Goal: Book appointment/travel/reservation

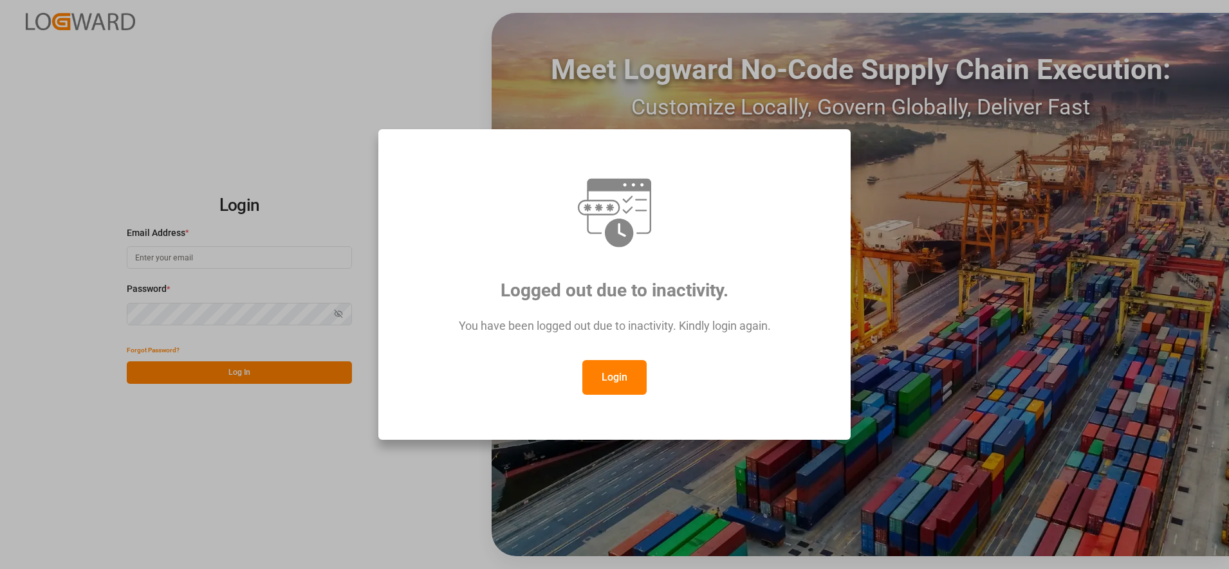
click at [608, 366] on button "Login" at bounding box center [614, 377] width 64 height 35
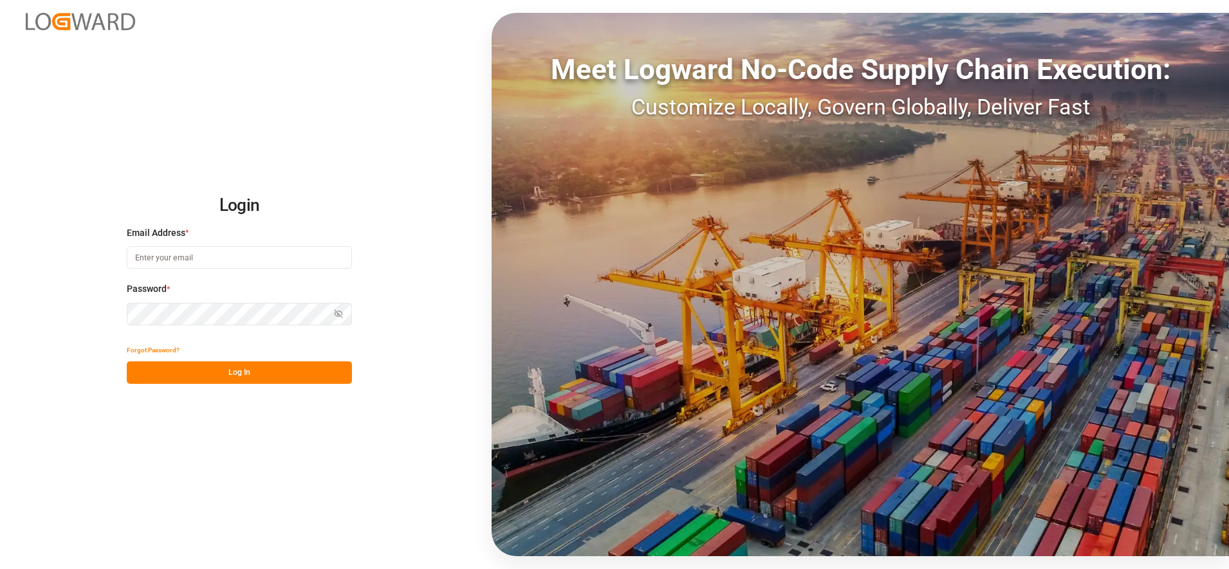
click at [331, 262] on input at bounding box center [239, 257] width 225 height 23
type input "[PERSON_NAME][EMAIL_ADDRESS][PERSON_NAME][DOMAIN_NAME]"
click at [307, 364] on button "Log In" at bounding box center [239, 372] width 225 height 23
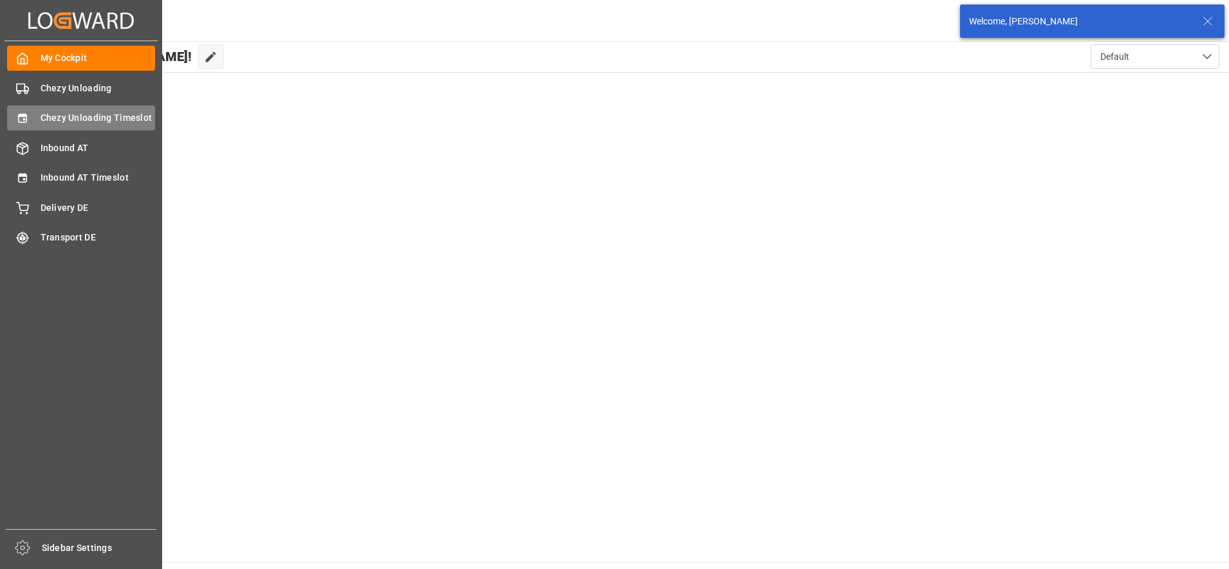
click at [31, 118] on div "Chezy Unloading Timeslot Chezy Unloading Timeslot" at bounding box center [81, 117] width 148 height 25
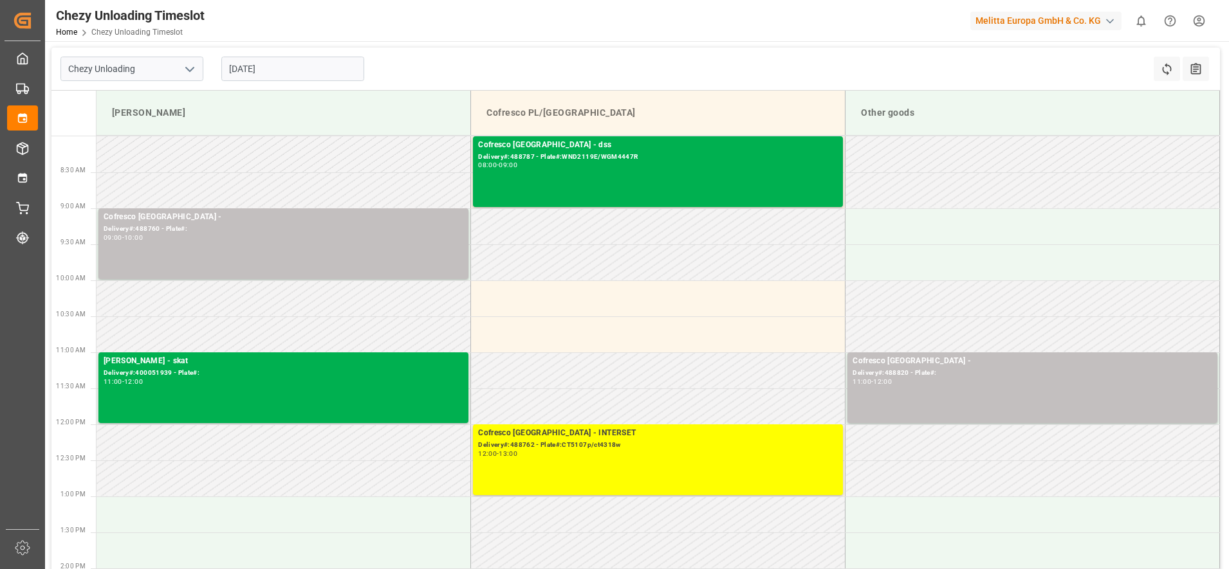
click at [302, 71] on input "[DATE]" at bounding box center [292, 69] width 143 height 24
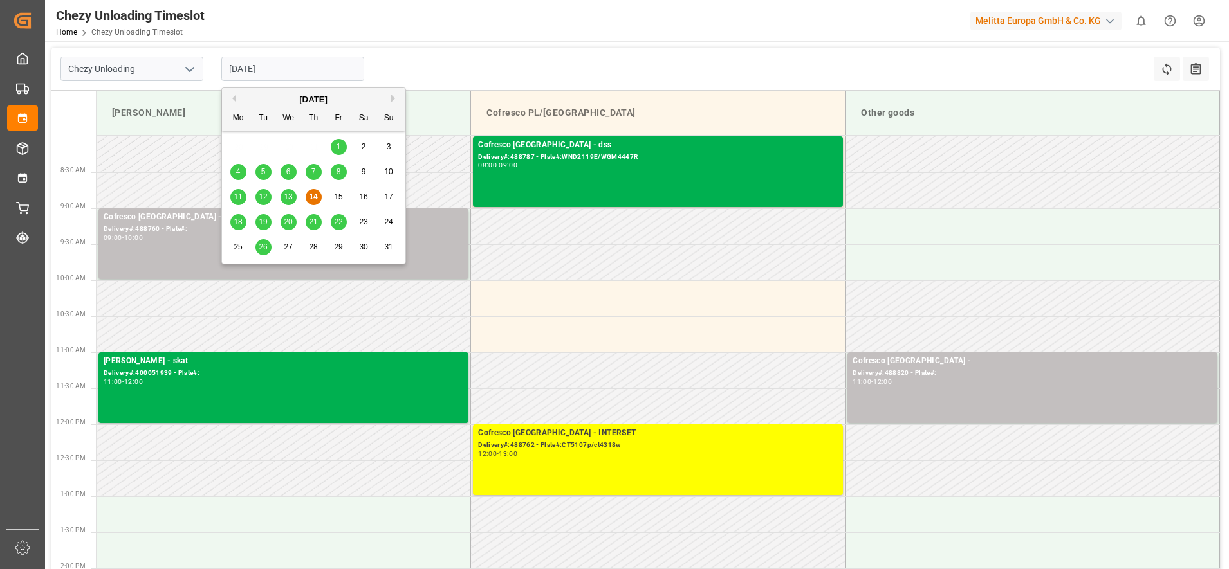
click at [286, 197] on span "13" at bounding box center [288, 196] width 8 height 9
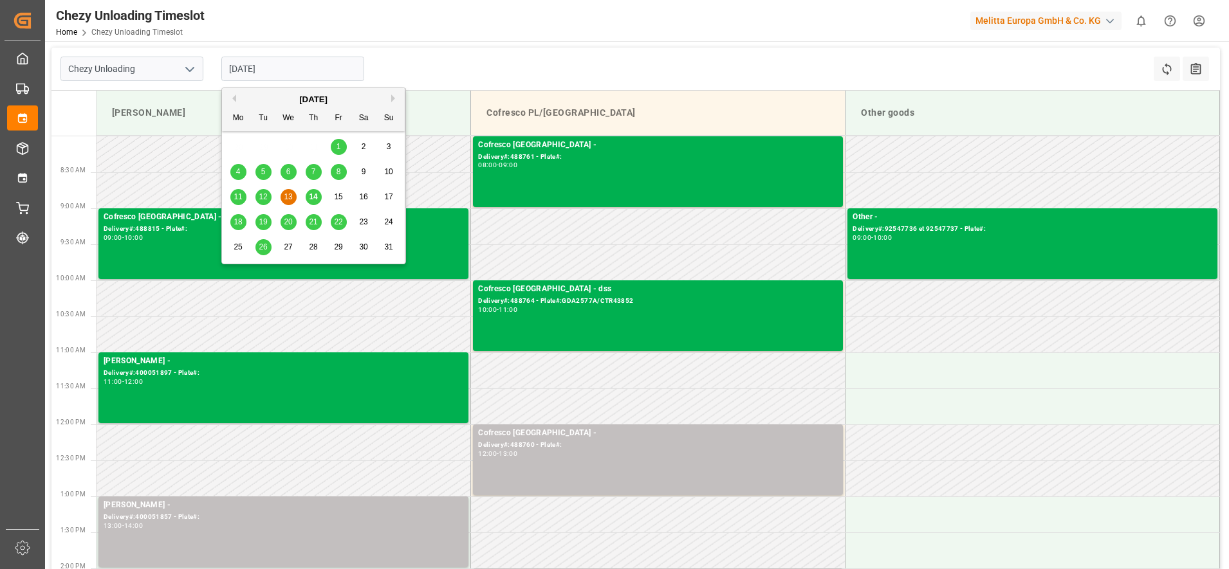
click at [308, 66] on input "[DATE]" at bounding box center [292, 69] width 143 height 24
click at [319, 197] on div "14" at bounding box center [314, 197] width 16 height 15
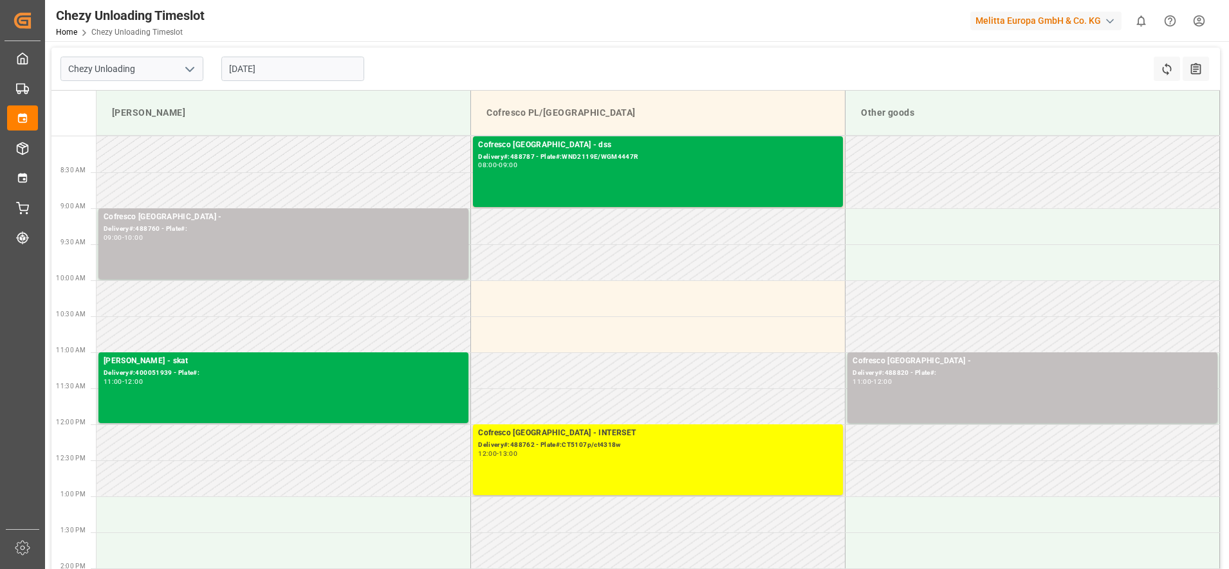
click at [244, 69] on input "[DATE]" at bounding box center [292, 69] width 143 height 24
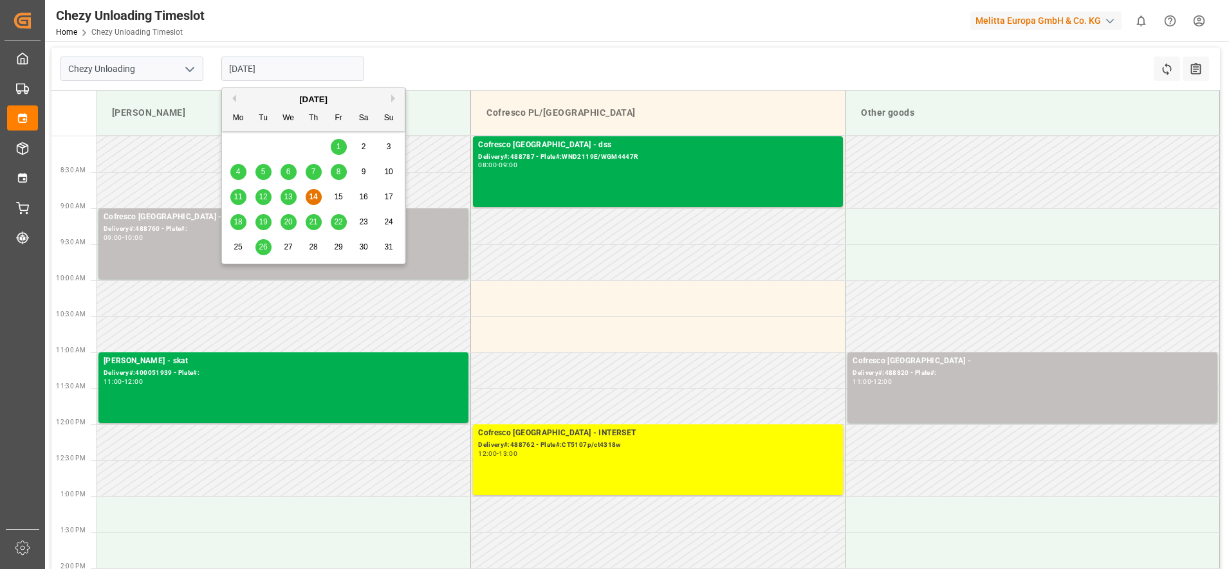
click at [293, 197] on div "13" at bounding box center [288, 197] width 16 height 15
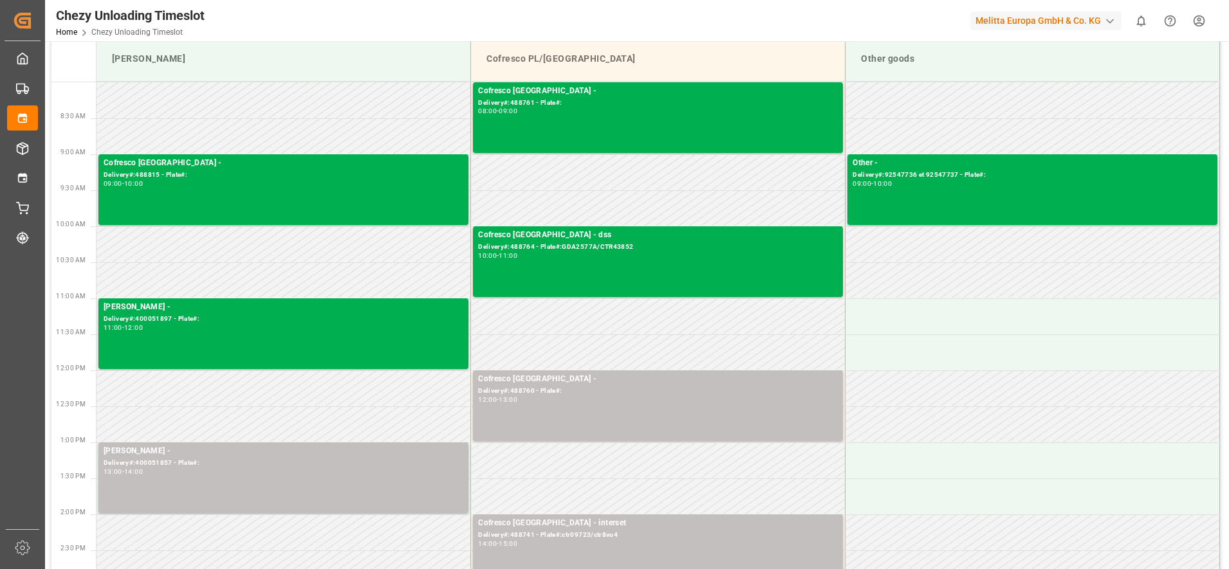
scroll to position [80, 0]
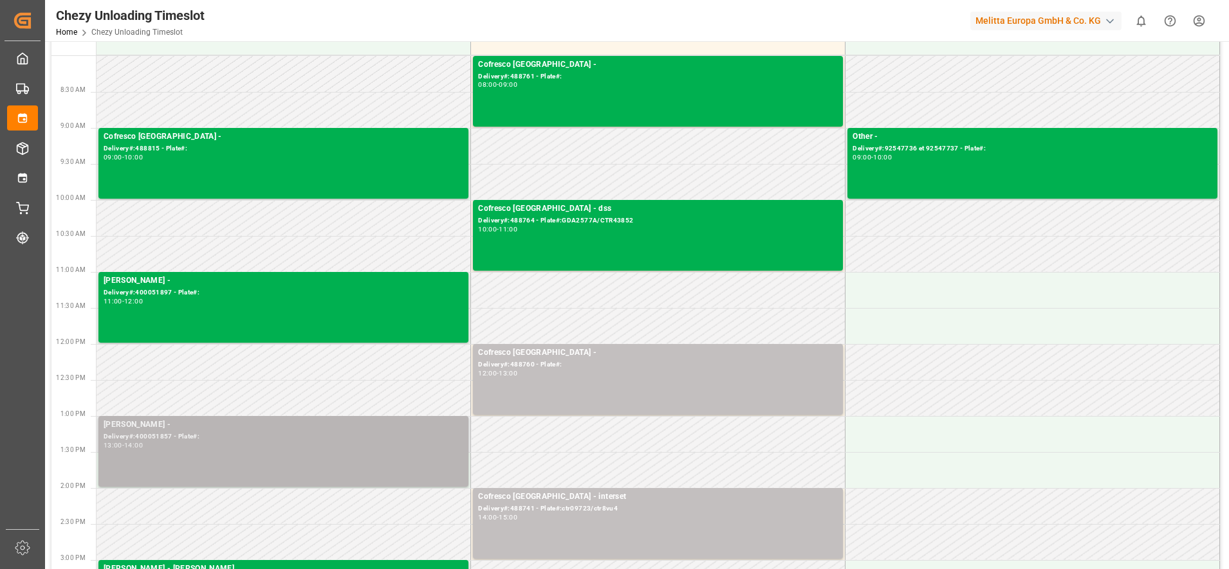
click at [315, 456] on div "[PERSON_NAME] - Delivery#:400051857 - Plate#: 13:00 - 14:00" at bounding box center [284, 452] width 360 height 66
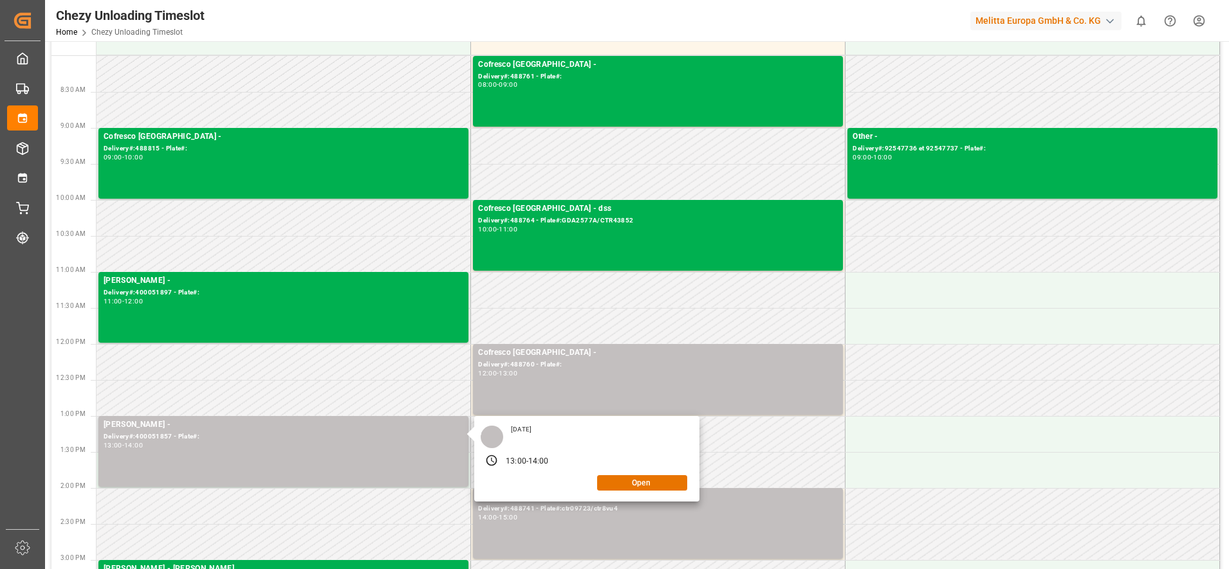
click at [654, 495] on div "[DATE] 13:00 - 14:00 Open" at bounding box center [586, 459] width 225 height 86
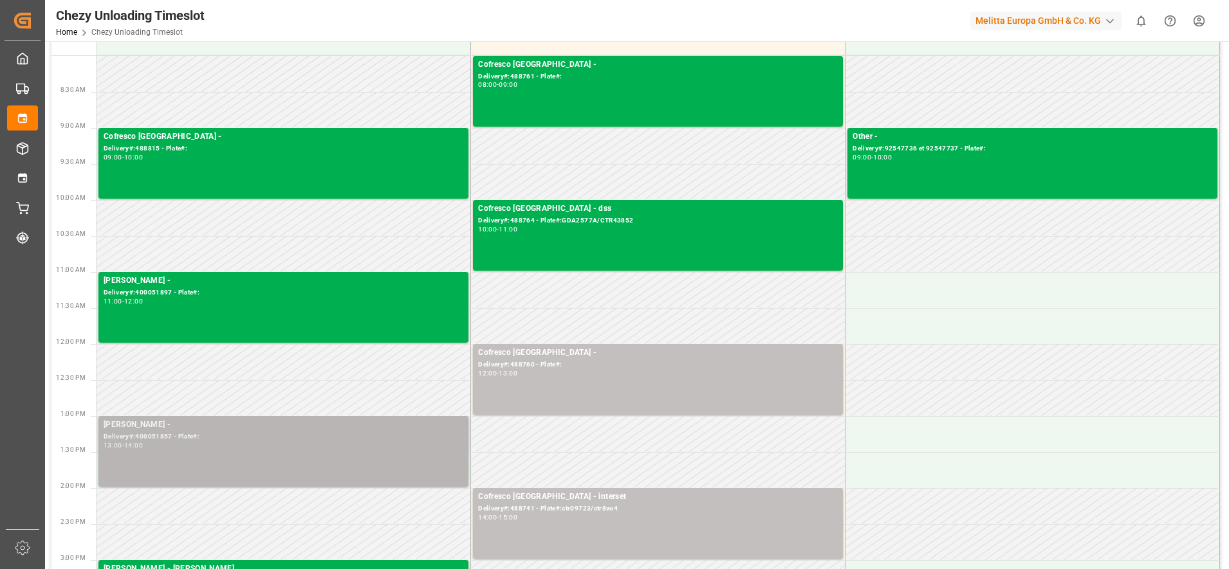
click at [406, 446] on div "13:00 - 14:00" at bounding box center [284, 446] width 360 height 7
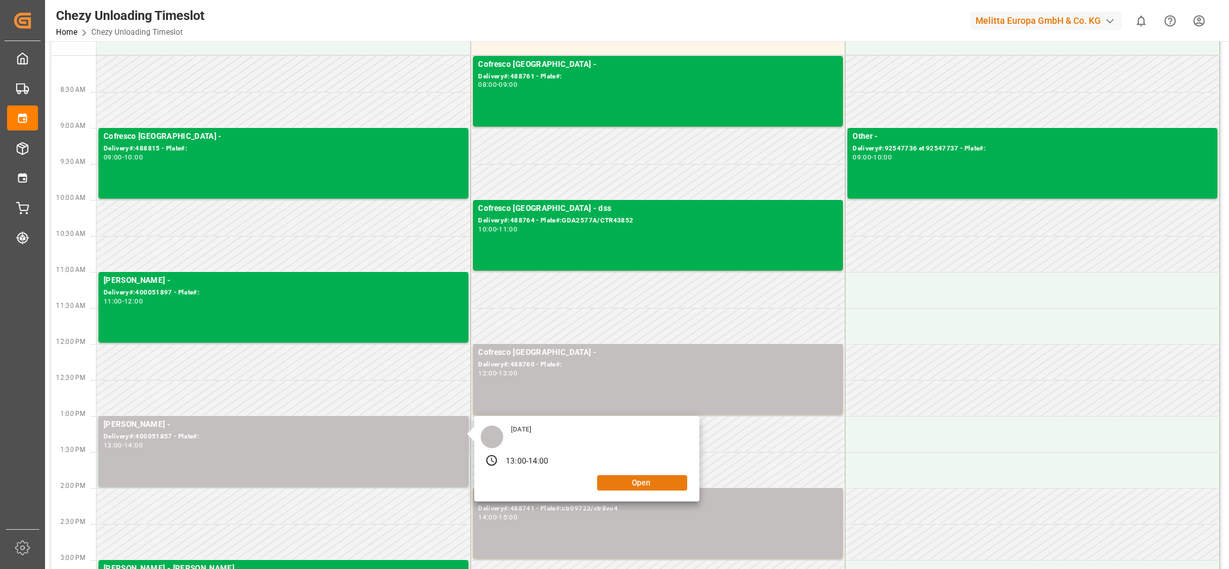
click at [648, 484] on button "Open" at bounding box center [642, 482] width 90 height 15
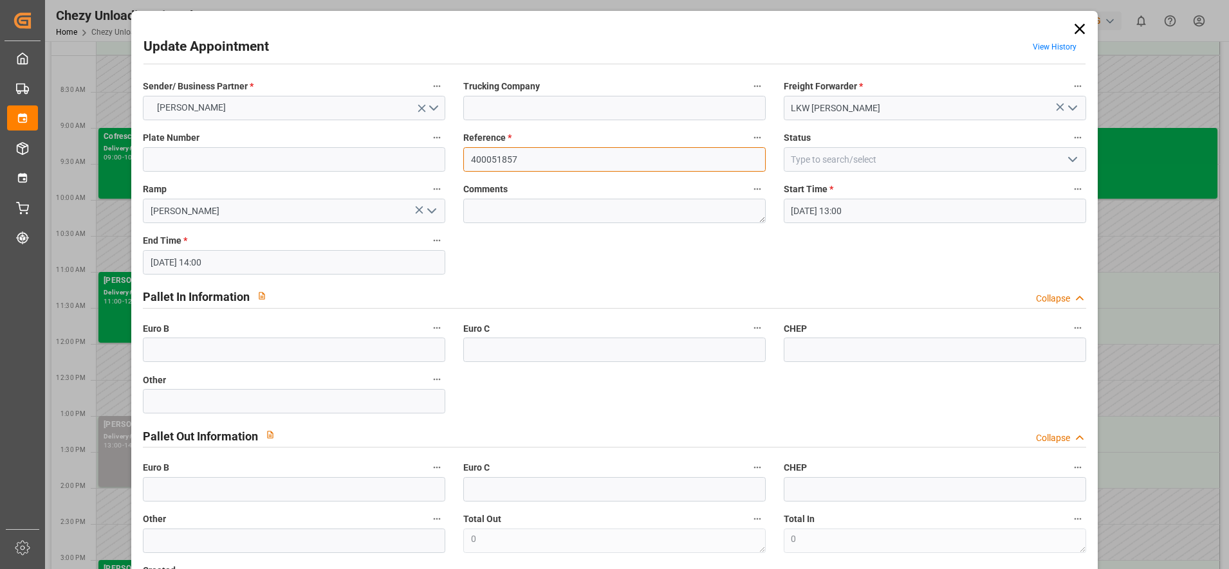
drag, startPoint x: 594, startPoint y: 151, endPoint x: 354, endPoint y: 143, distance: 239.4
click at [354, 143] on div "Sender/ Business Partner * [PERSON_NAME] Trucking Company Freight Forwarder * L…" at bounding box center [614, 341] width 960 height 536
click at [1082, 31] on icon at bounding box center [1079, 29] width 18 height 18
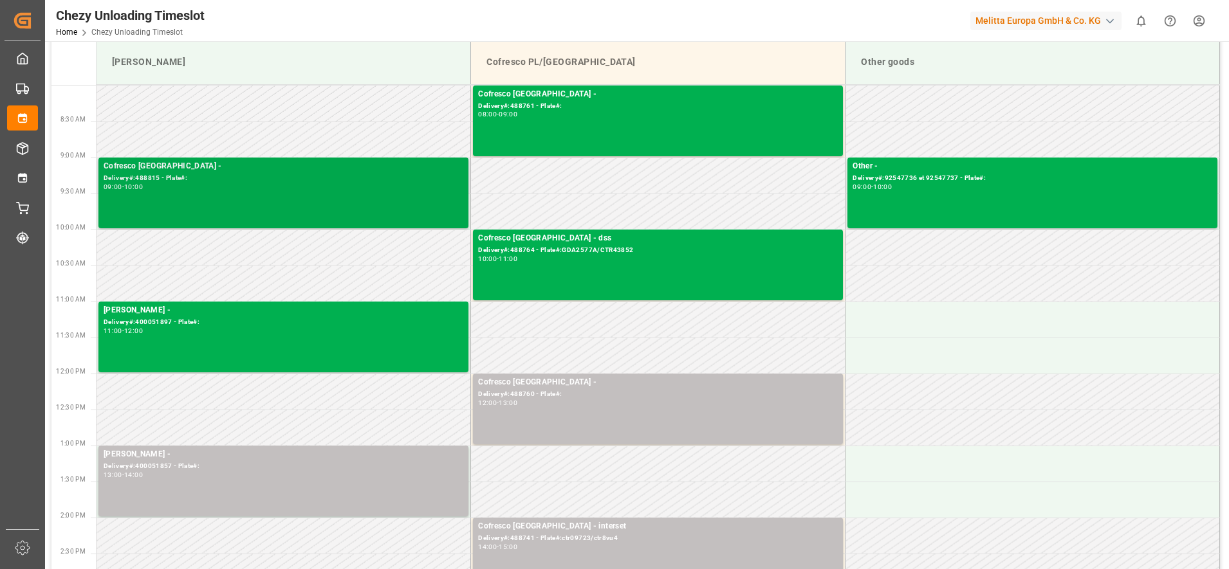
scroll to position [0, 0]
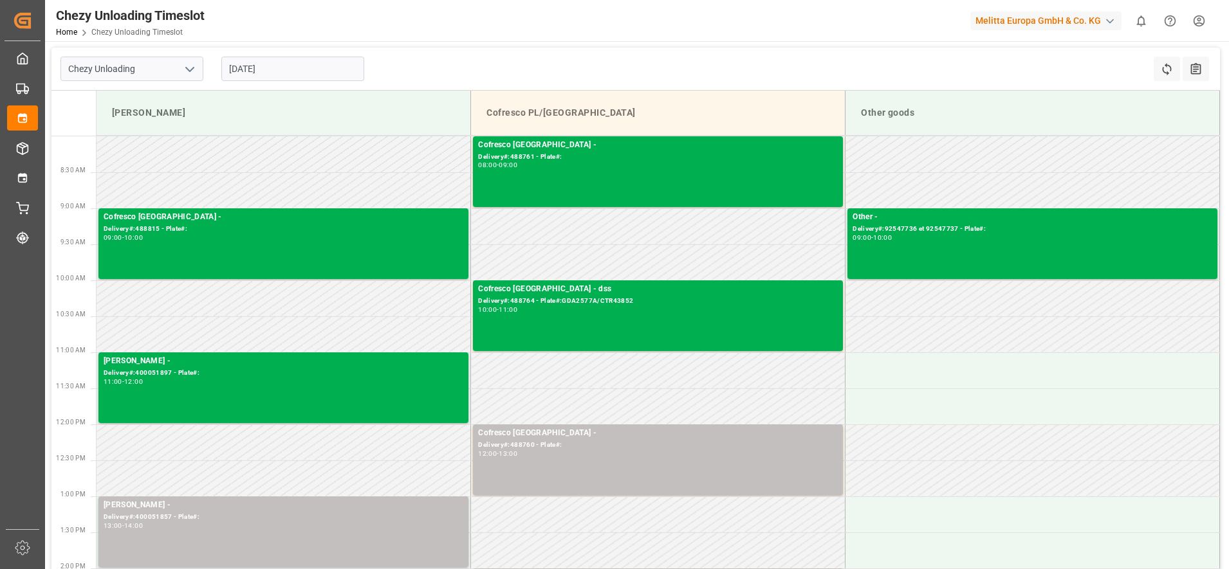
click at [246, 69] on input "[DATE]" at bounding box center [292, 69] width 143 height 24
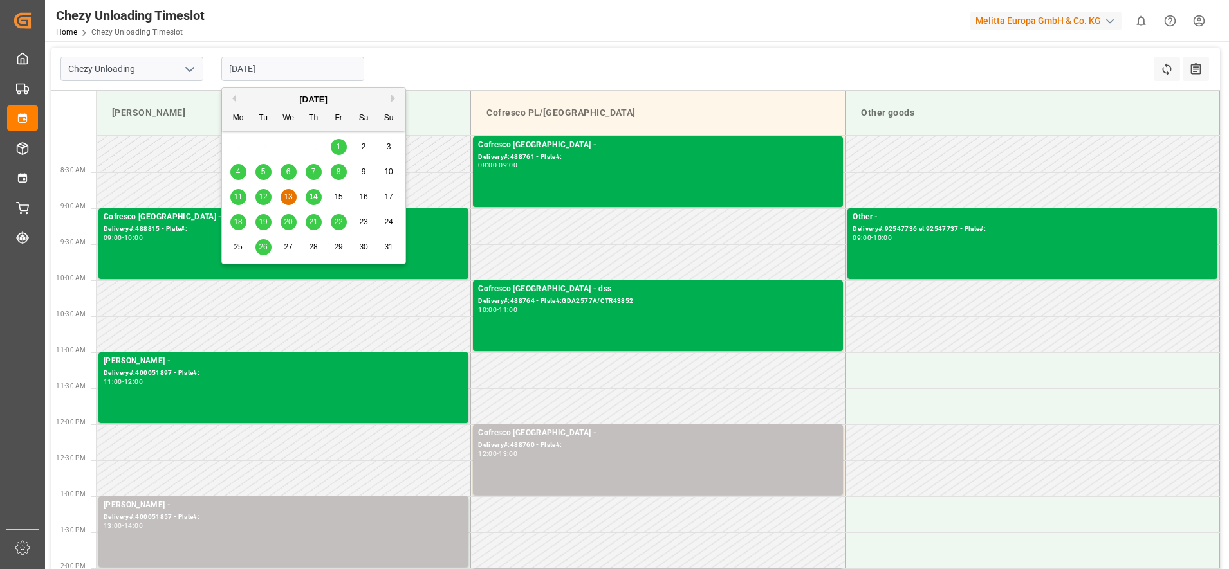
click at [260, 196] on span "12" at bounding box center [263, 196] width 8 height 9
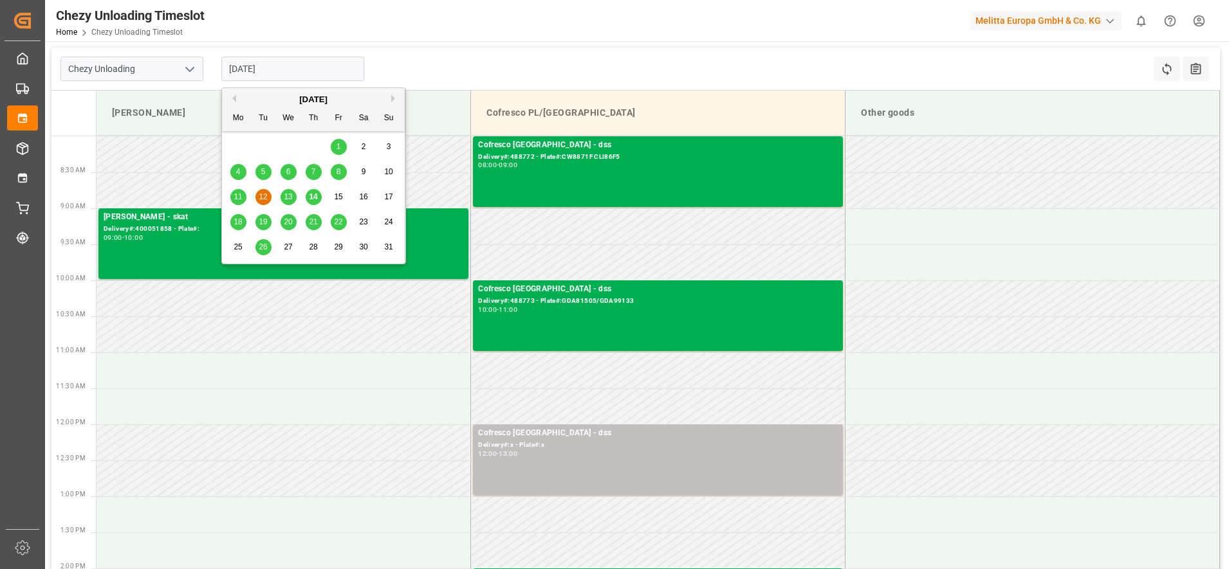
click at [288, 69] on input "[DATE]" at bounding box center [292, 69] width 143 height 24
click at [290, 195] on span "13" at bounding box center [288, 196] width 8 height 9
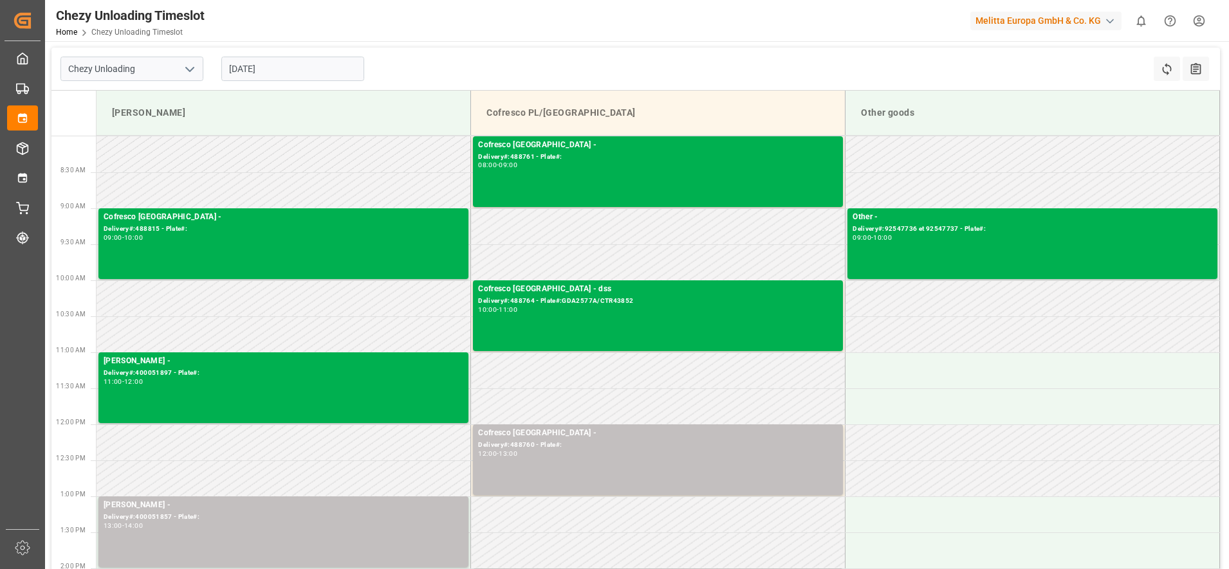
click at [322, 71] on input "[DATE]" at bounding box center [292, 69] width 143 height 24
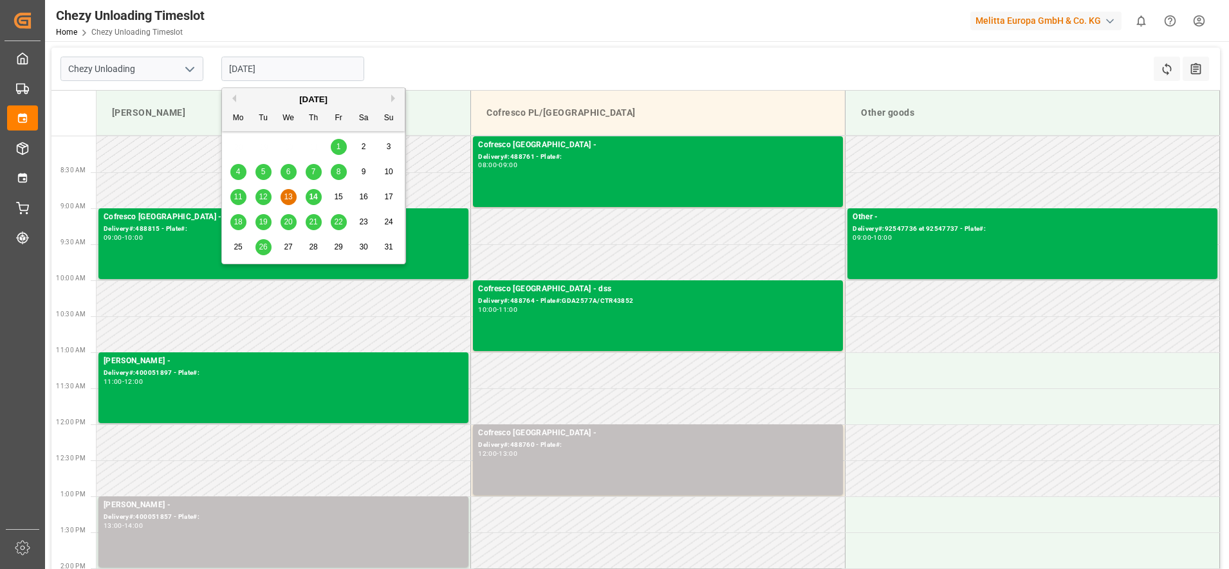
click at [315, 191] on div "14" at bounding box center [314, 197] width 16 height 15
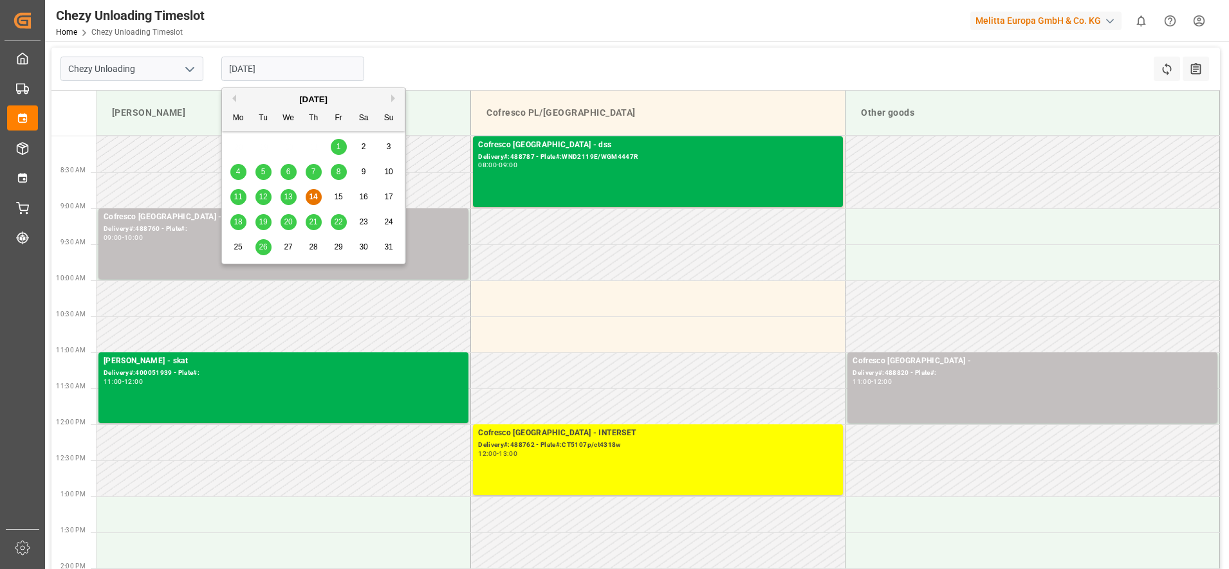
click at [325, 64] on input "[DATE]" at bounding box center [292, 69] width 143 height 24
click at [239, 221] on span "18" at bounding box center [237, 221] width 8 height 9
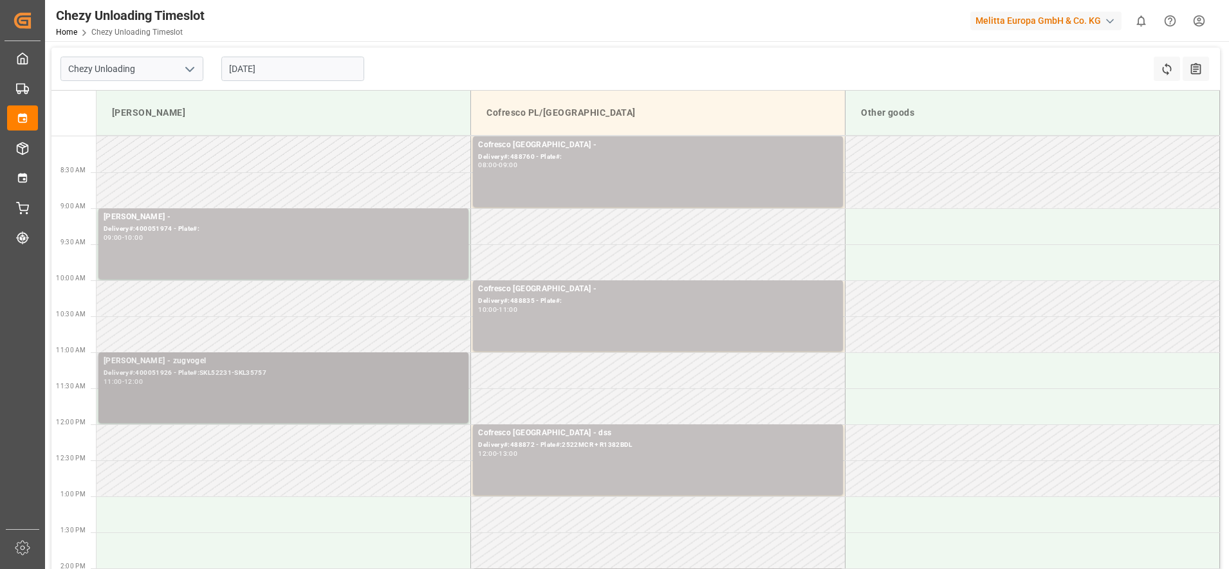
click at [335, 373] on div "Delivery#:400051926 - Plate#:SKL52231-SKL35757" at bounding box center [284, 373] width 360 height 11
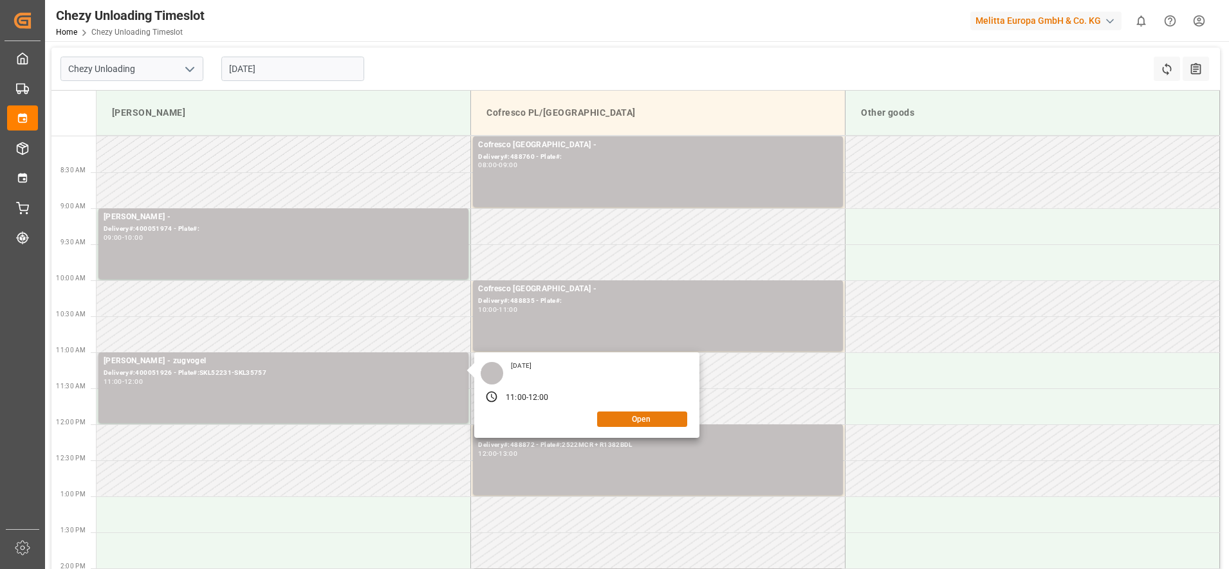
click at [614, 422] on button "Open" at bounding box center [642, 419] width 90 height 15
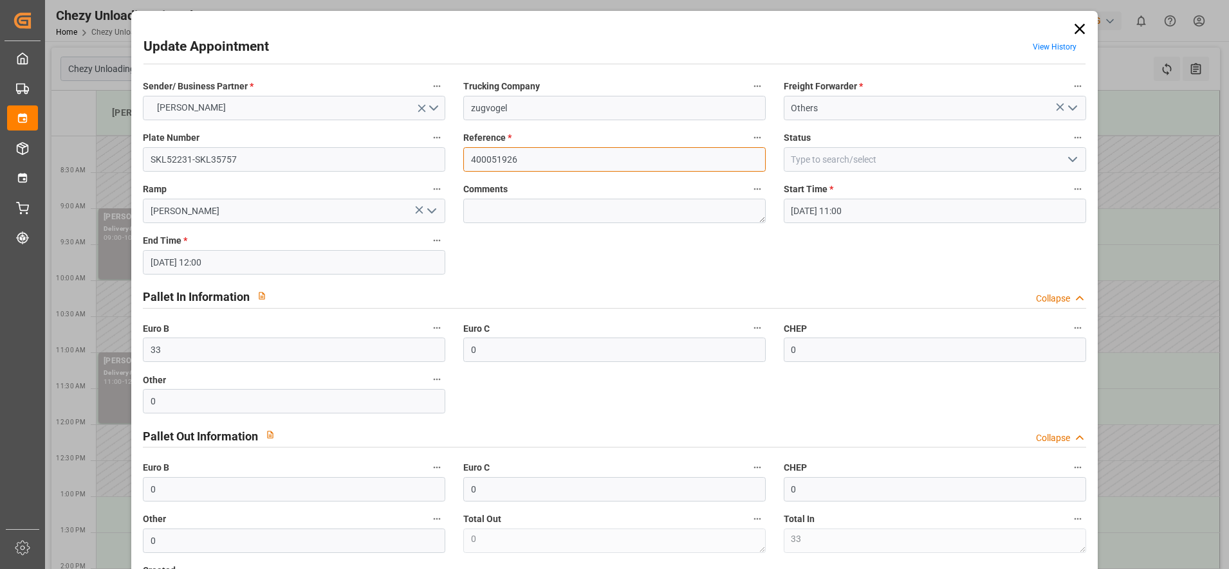
drag, startPoint x: 536, startPoint y: 158, endPoint x: 448, endPoint y: 154, distance: 88.9
click at [448, 154] on div "Sender/ Business Partner * [PERSON_NAME] Trucking Company zugvogel Freight Forw…" at bounding box center [614, 341] width 960 height 536
click at [1074, 26] on icon at bounding box center [1079, 29] width 10 height 10
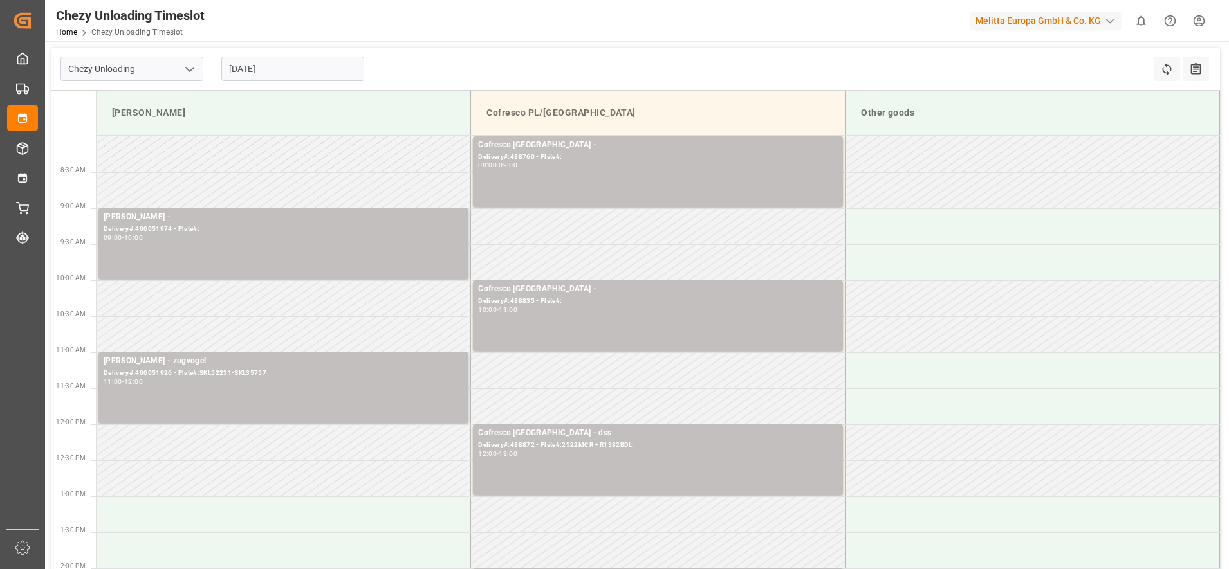
click at [304, 69] on input "[DATE]" at bounding box center [292, 69] width 143 height 24
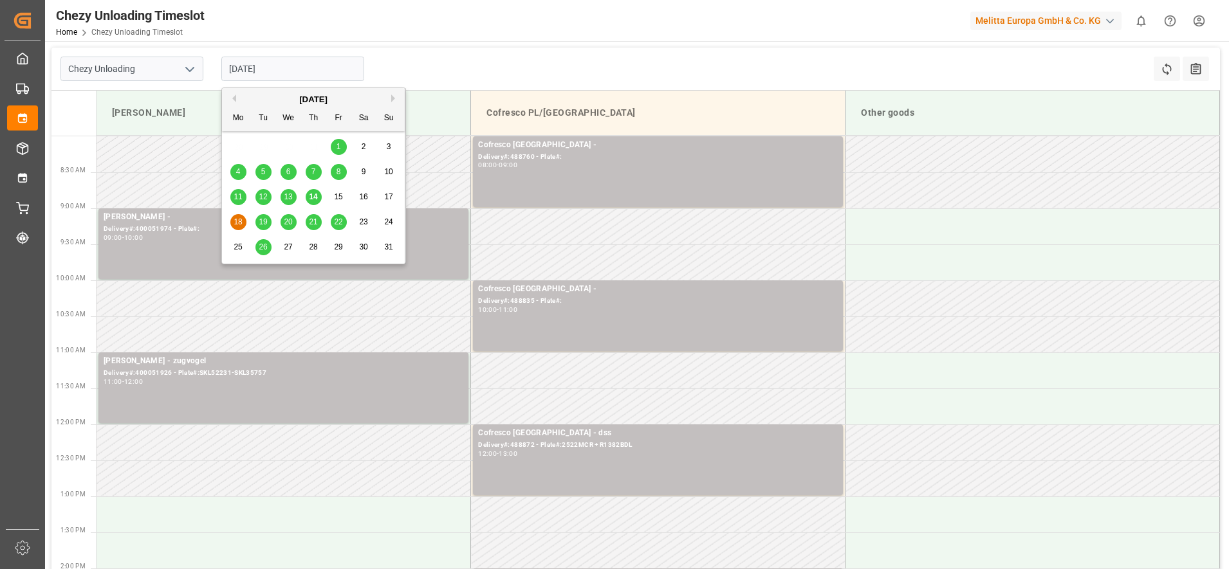
click at [262, 223] on span "19" at bounding box center [263, 221] width 8 height 9
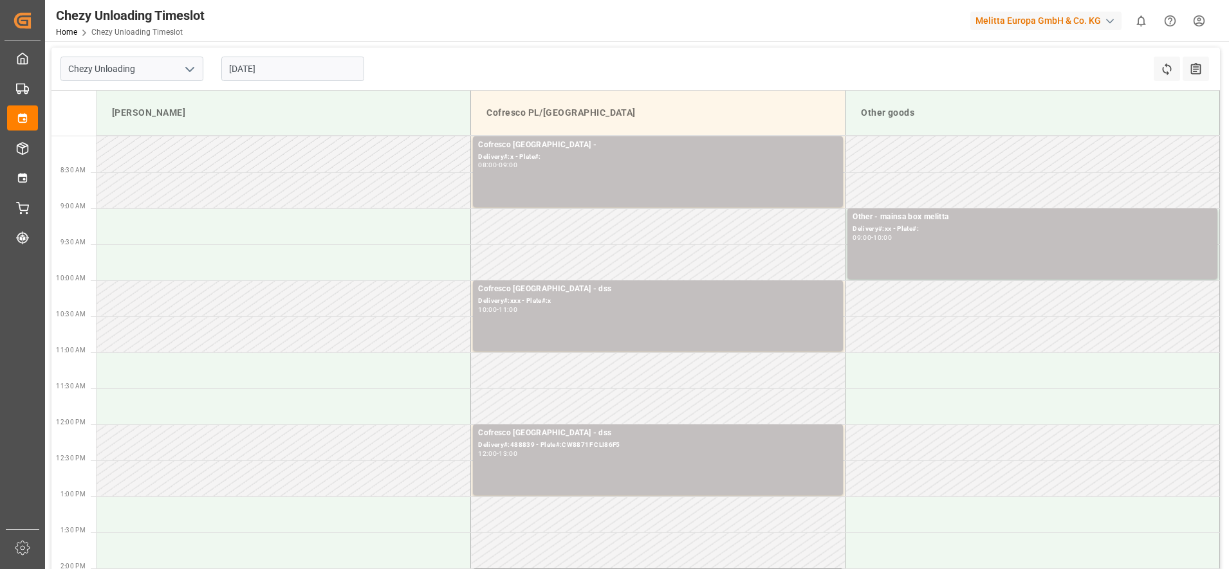
click at [307, 65] on input "[DATE]" at bounding box center [292, 69] width 143 height 24
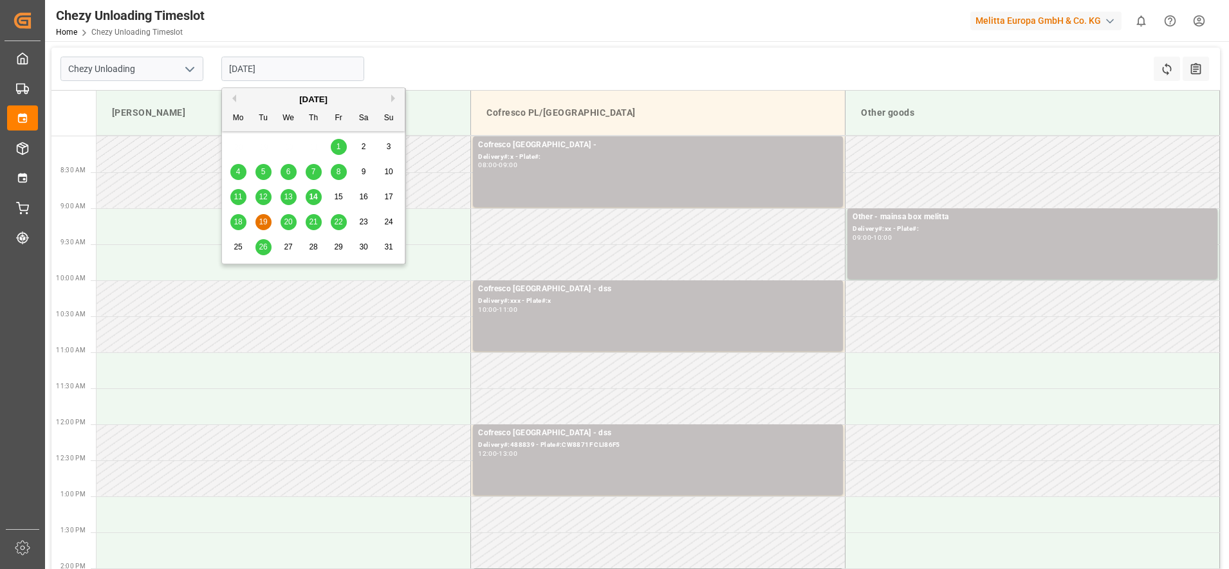
click at [293, 218] on div "20" at bounding box center [288, 222] width 16 height 15
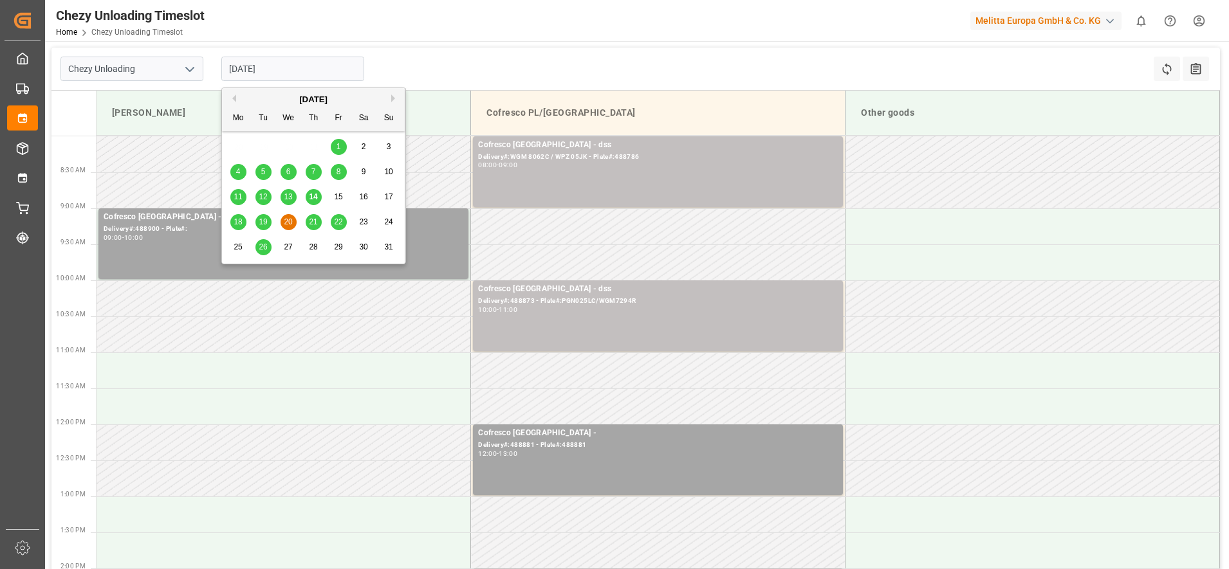
click at [336, 61] on input "[DATE]" at bounding box center [292, 69] width 143 height 24
click at [319, 221] on div "21" at bounding box center [314, 222] width 16 height 15
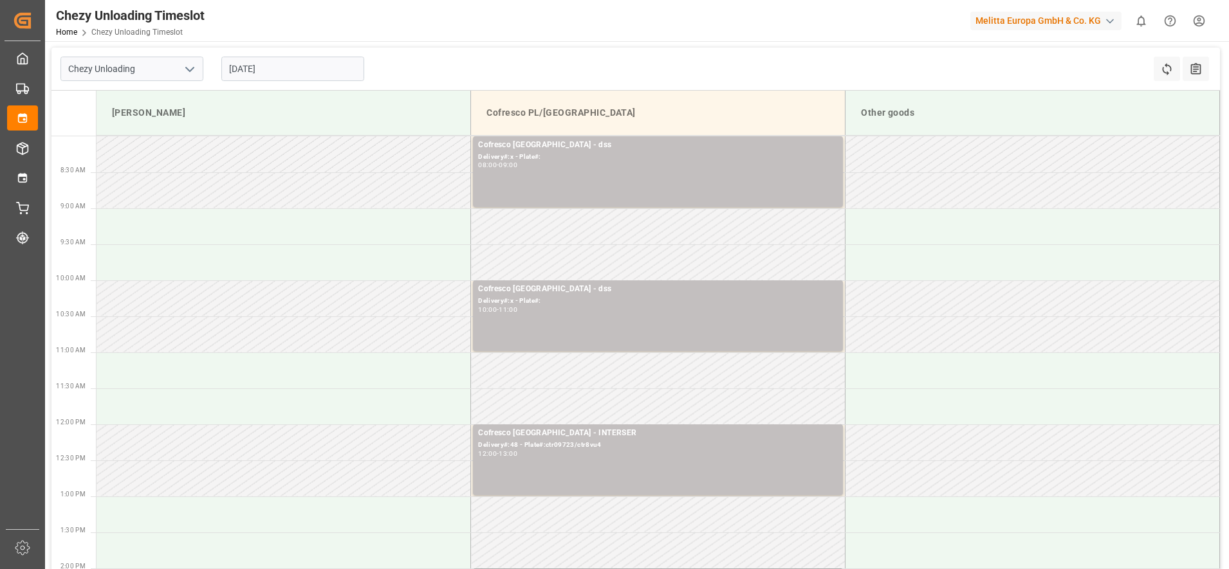
click at [313, 73] on input "[DATE]" at bounding box center [292, 69] width 143 height 24
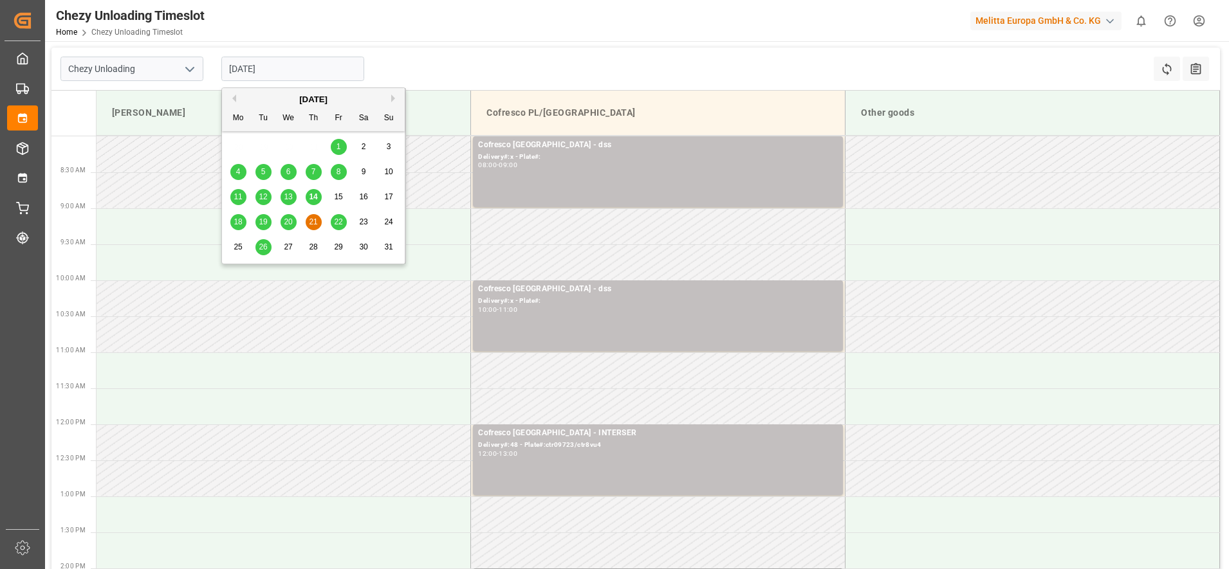
click at [338, 219] on span "22" at bounding box center [338, 221] width 8 height 9
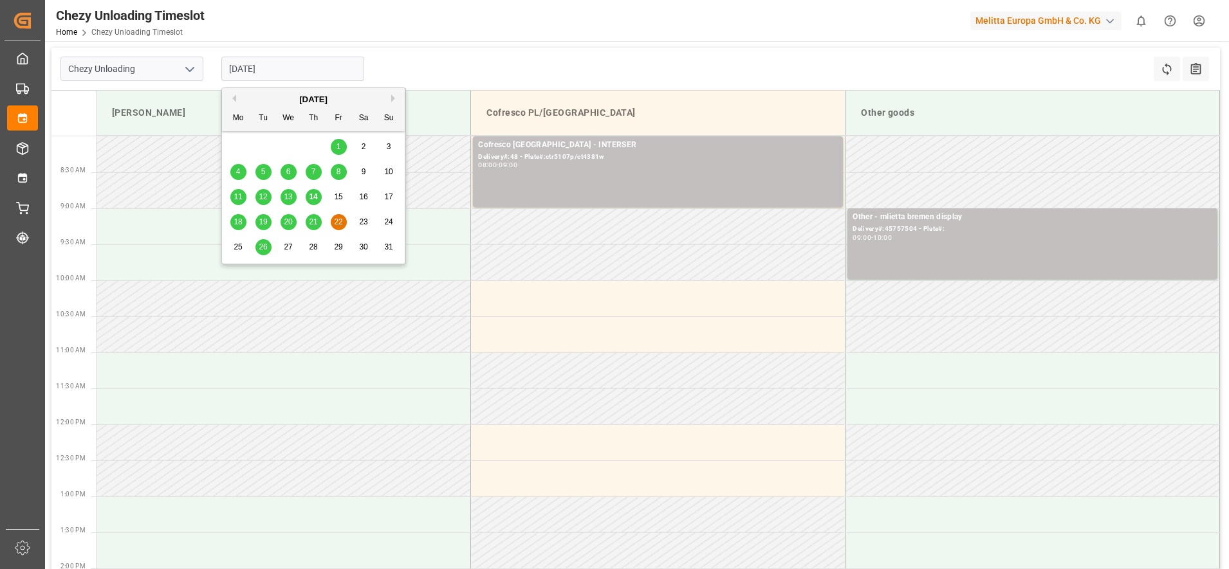
click at [315, 72] on input "[DATE]" at bounding box center [292, 69] width 143 height 24
click at [264, 241] on div "26" at bounding box center [263, 247] width 16 height 15
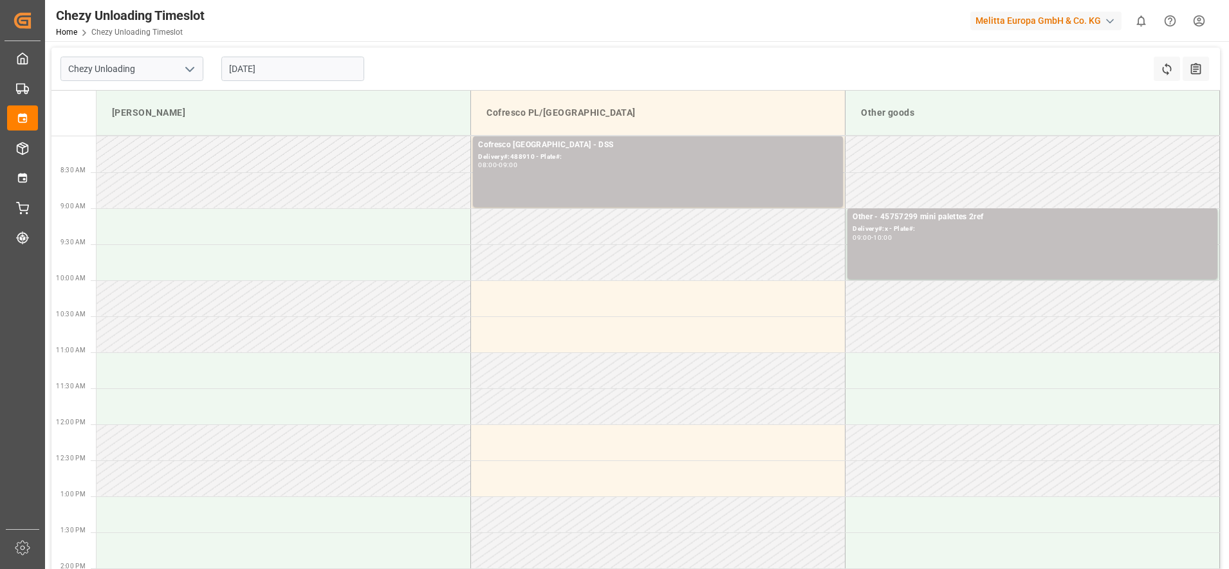
click at [299, 65] on input "[DATE]" at bounding box center [292, 69] width 143 height 24
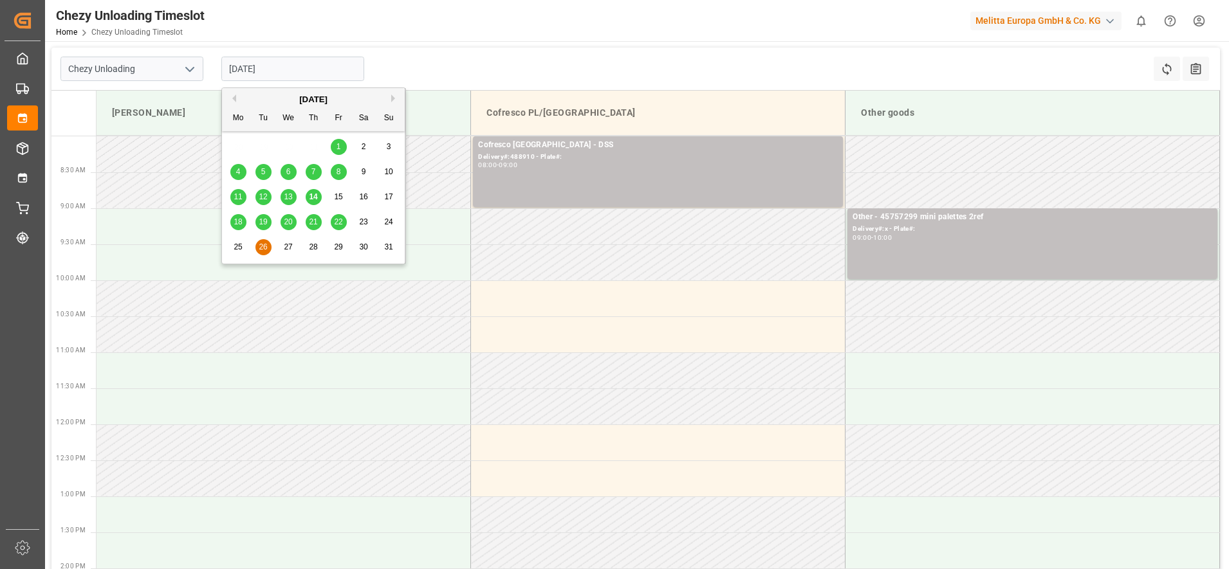
click at [289, 196] on span "13" at bounding box center [288, 196] width 8 height 9
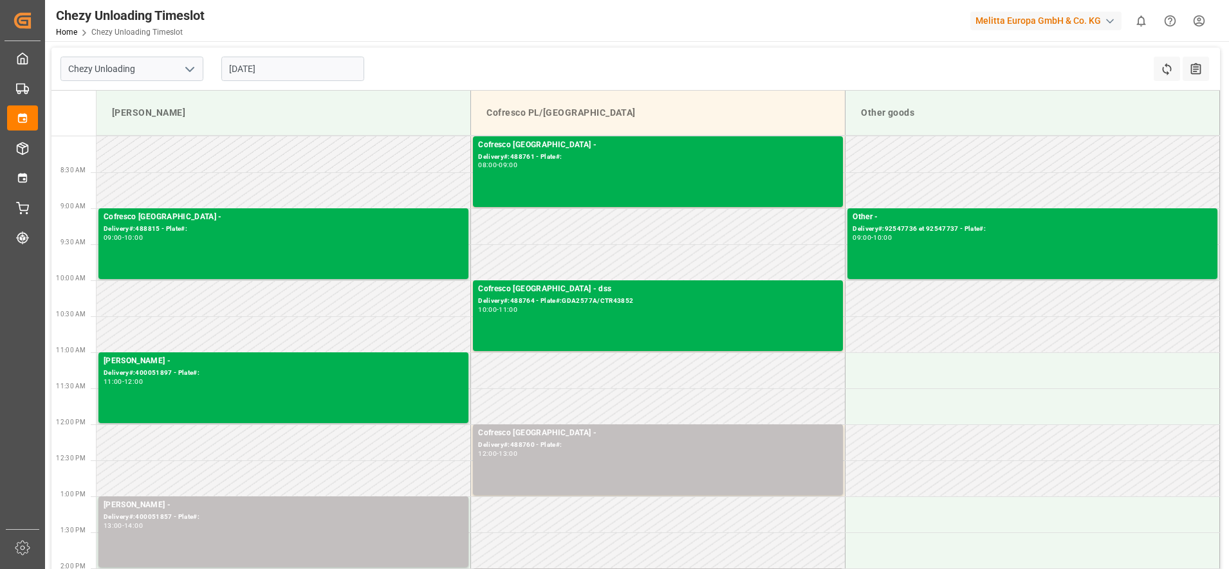
click at [309, 71] on input "[DATE]" at bounding box center [292, 69] width 143 height 24
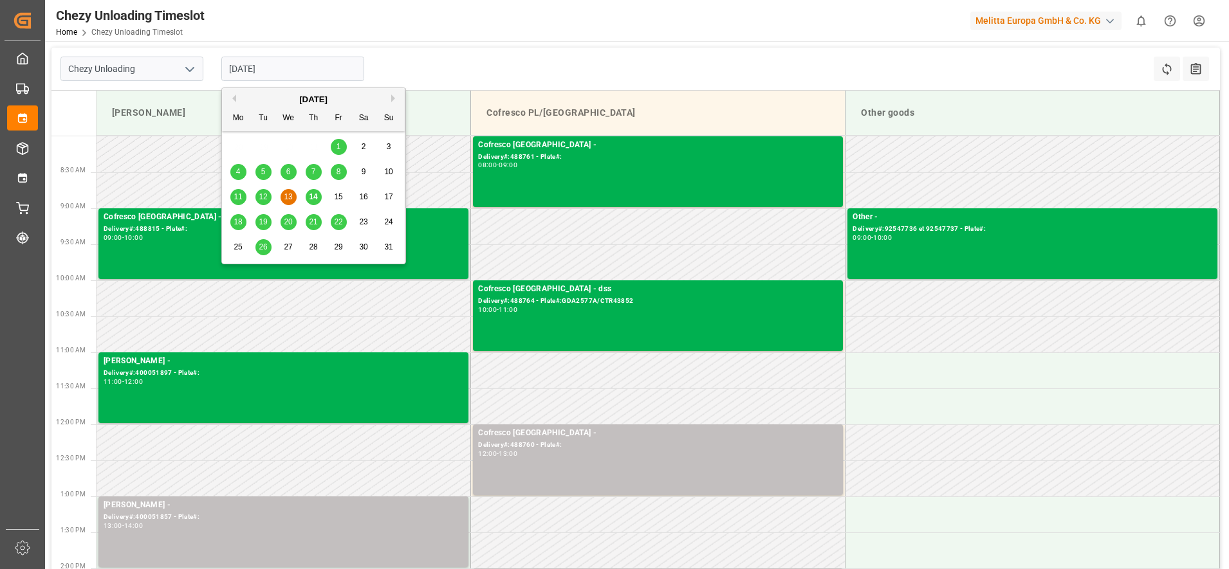
click at [313, 195] on span "14" at bounding box center [313, 196] width 8 height 9
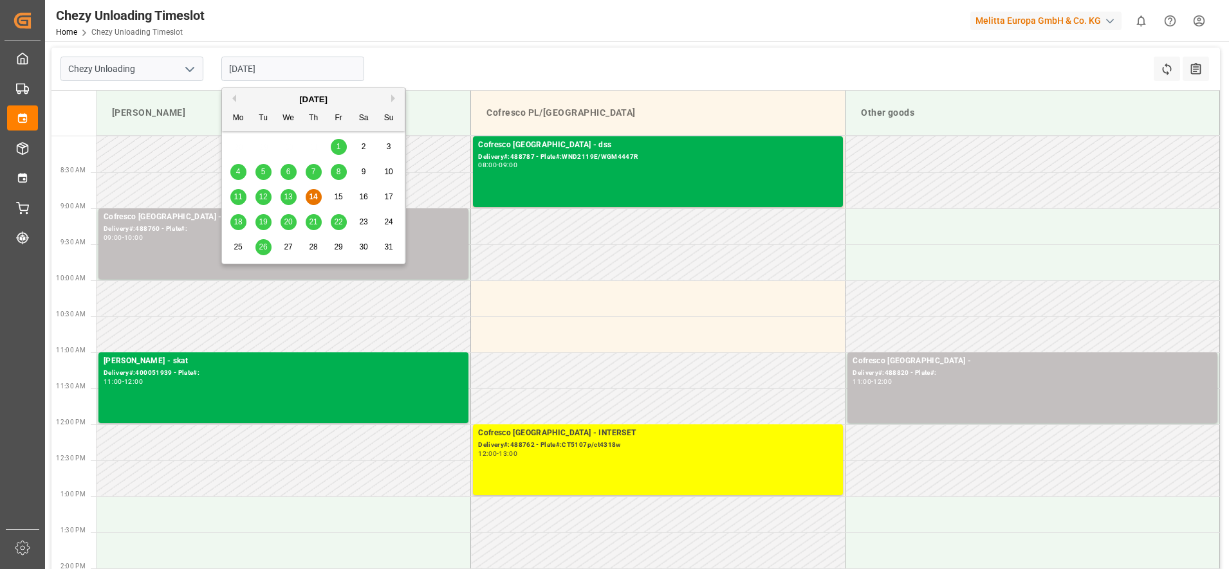
click at [330, 71] on input "[DATE]" at bounding box center [292, 69] width 143 height 24
click at [343, 143] on div "1" at bounding box center [339, 147] width 16 height 15
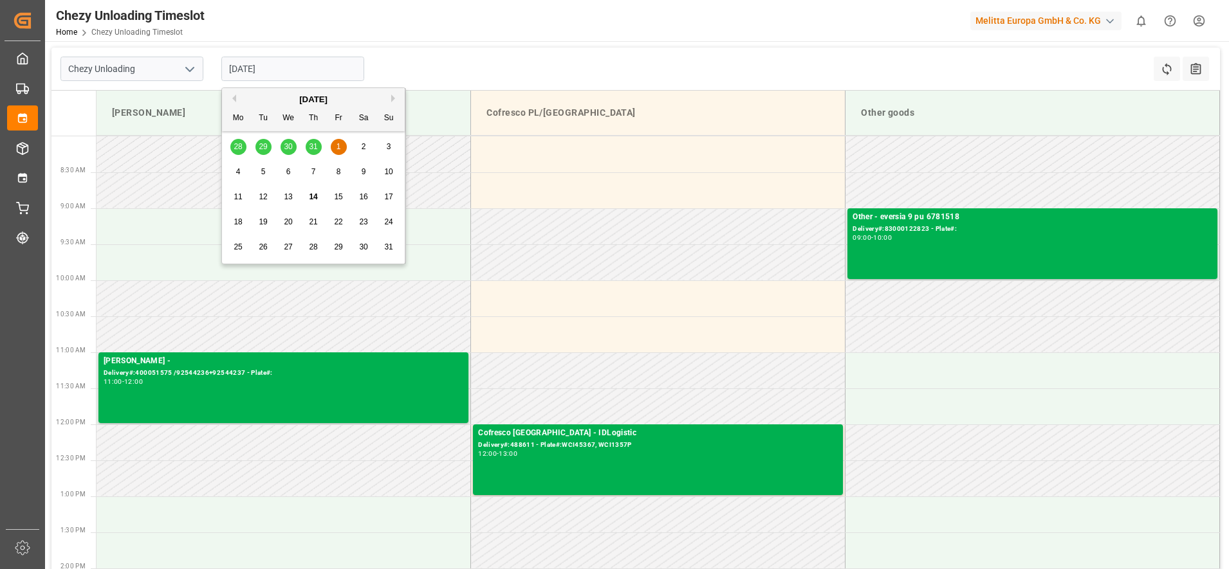
click at [248, 68] on input "[DATE]" at bounding box center [292, 69] width 143 height 24
click at [239, 169] on span "4" at bounding box center [238, 171] width 5 height 9
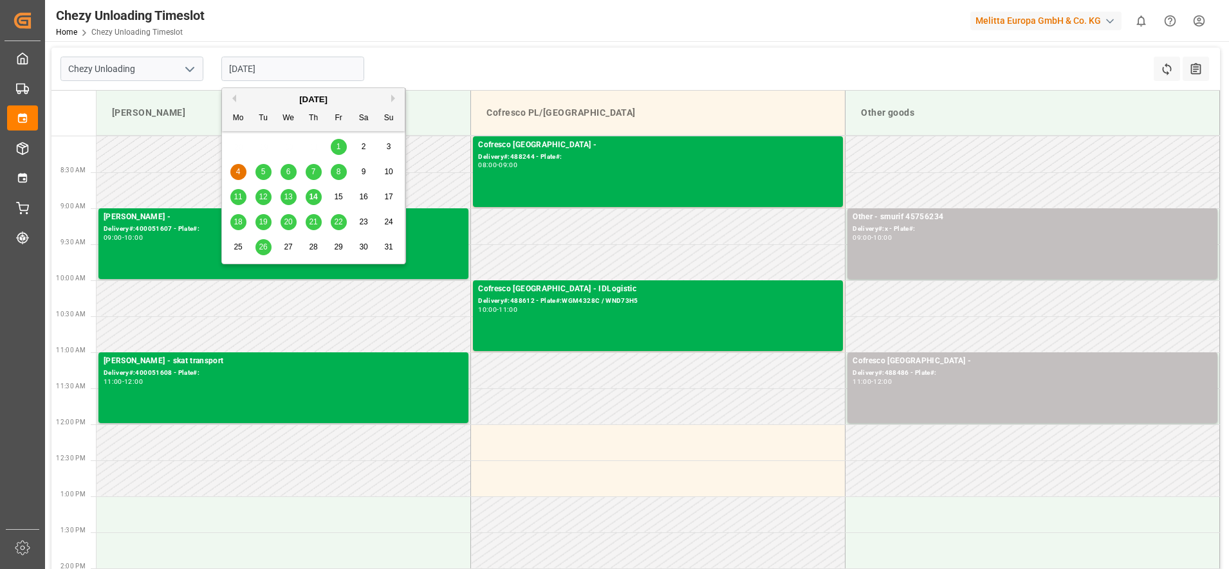
click at [295, 73] on input "[DATE]" at bounding box center [292, 69] width 143 height 24
click at [270, 170] on div "5" at bounding box center [263, 172] width 16 height 15
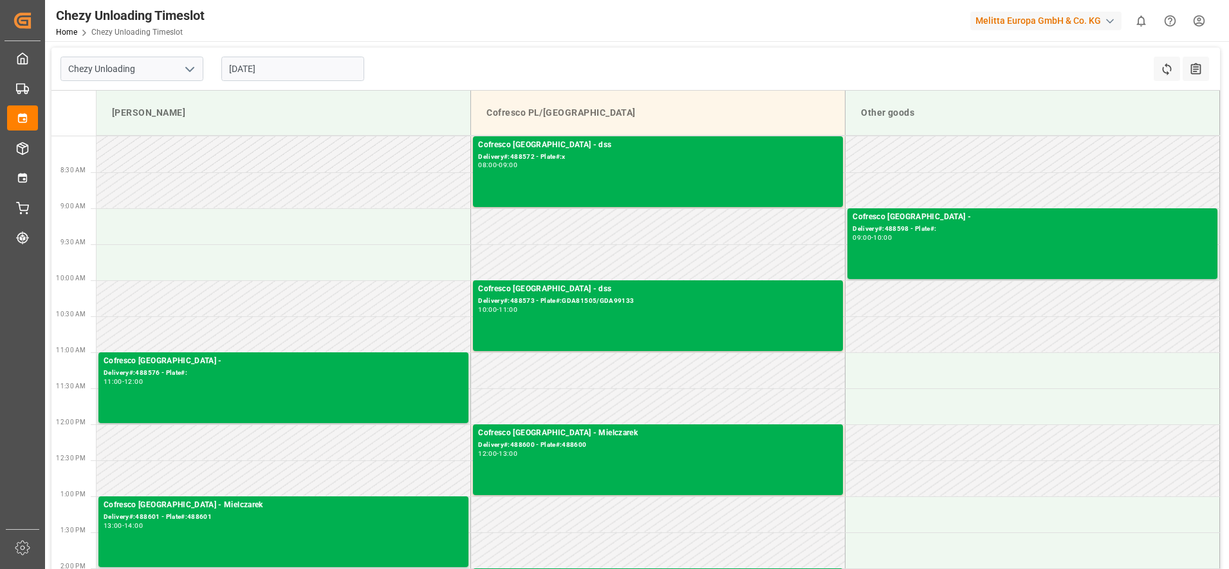
click at [268, 74] on input "[DATE]" at bounding box center [292, 69] width 143 height 24
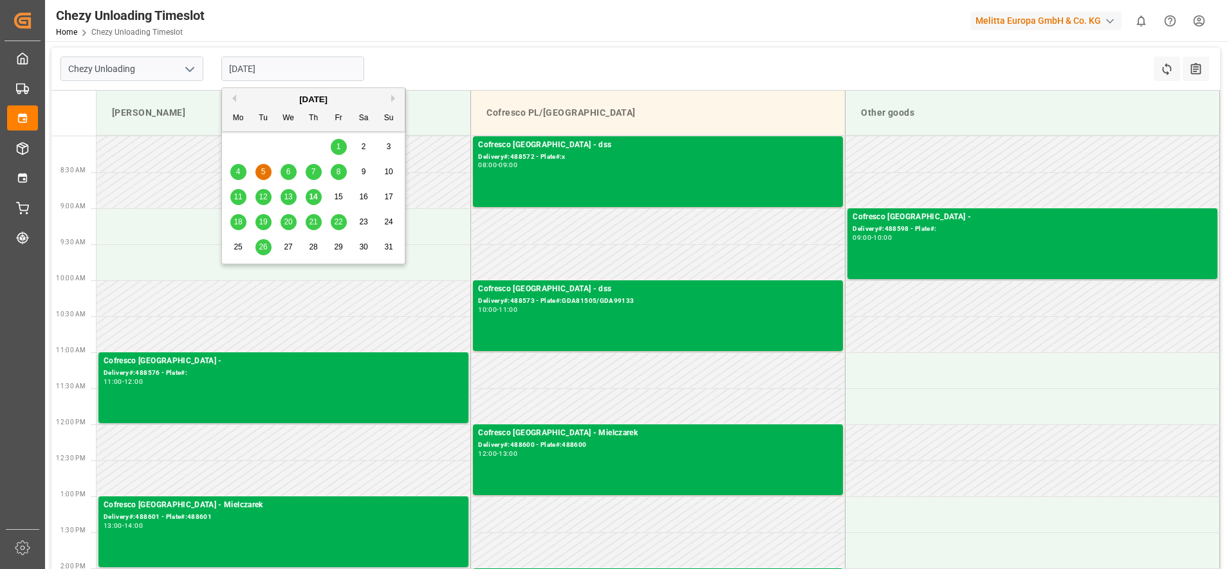
click at [285, 165] on div "6" at bounding box center [288, 172] width 16 height 15
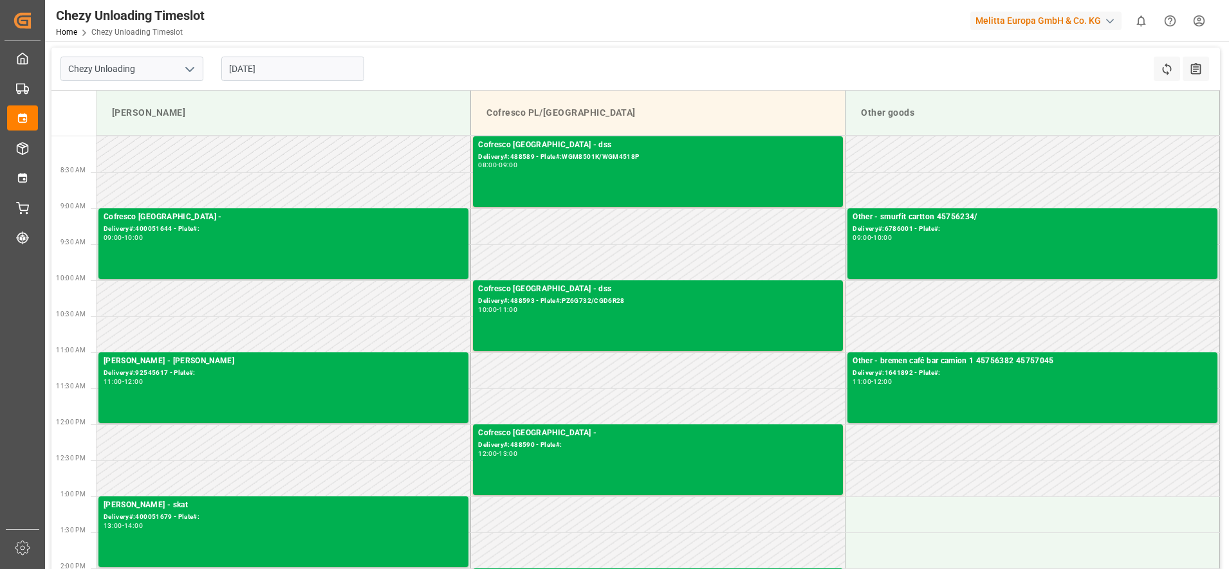
click at [303, 68] on input "[DATE]" at bounding box center [292, 69] width 143 height 24
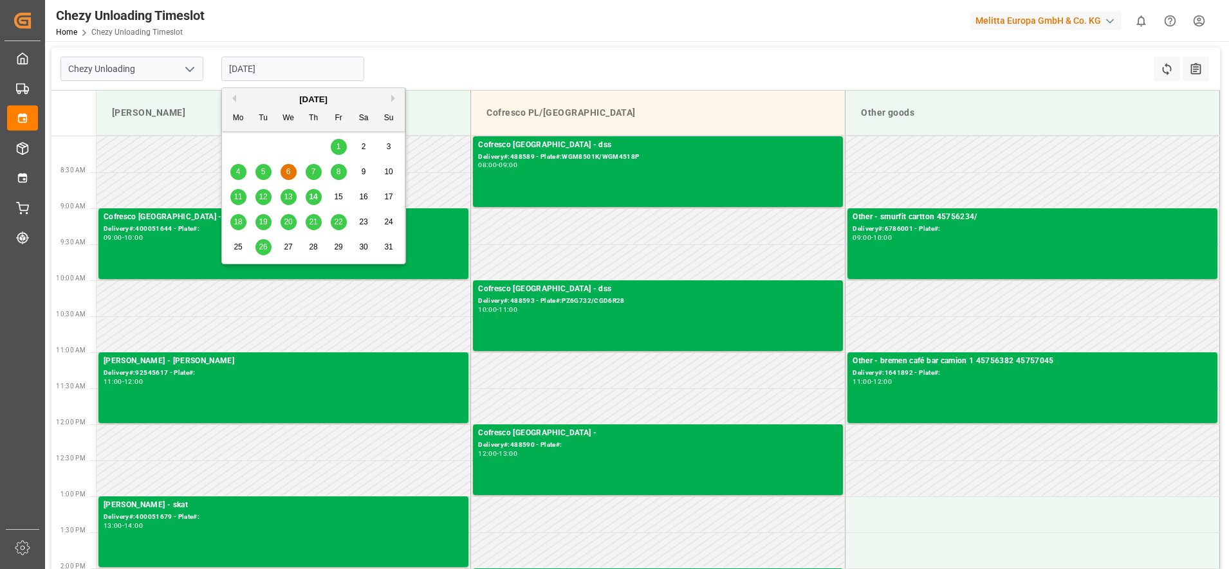
click at [316, 171] on div "7" at bounding box center [314, 172] width 16 height 15
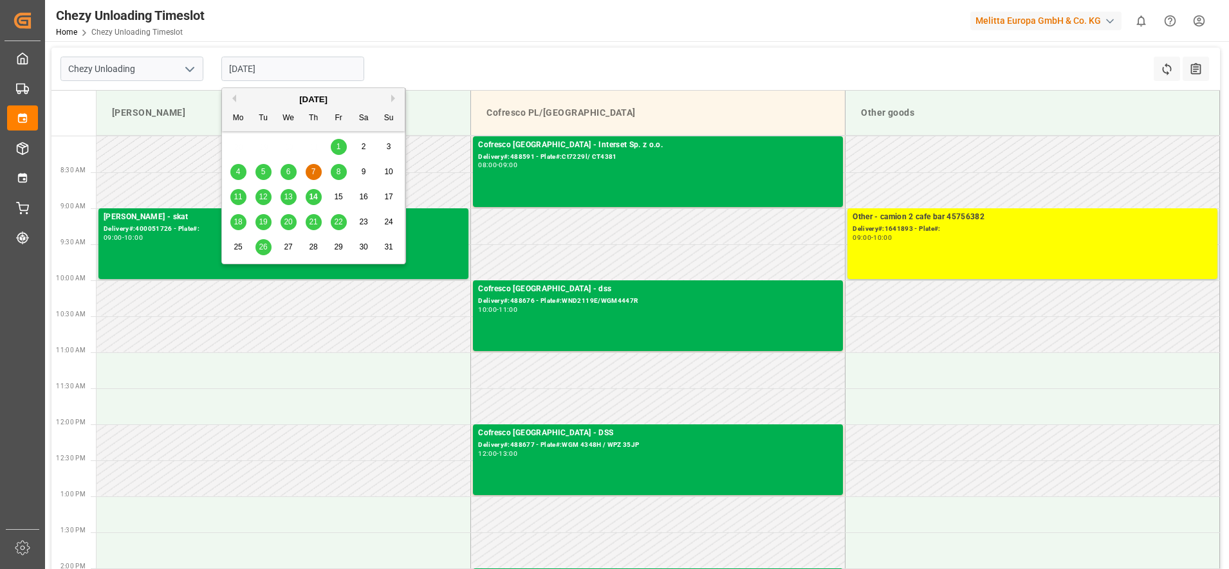
click at [296, 68] on input "[DATE]" at bounding box center [292, 69] width 143 height 24
click at [339, 173] on span "8" at bounding box center [338, 171] width 5 height 9
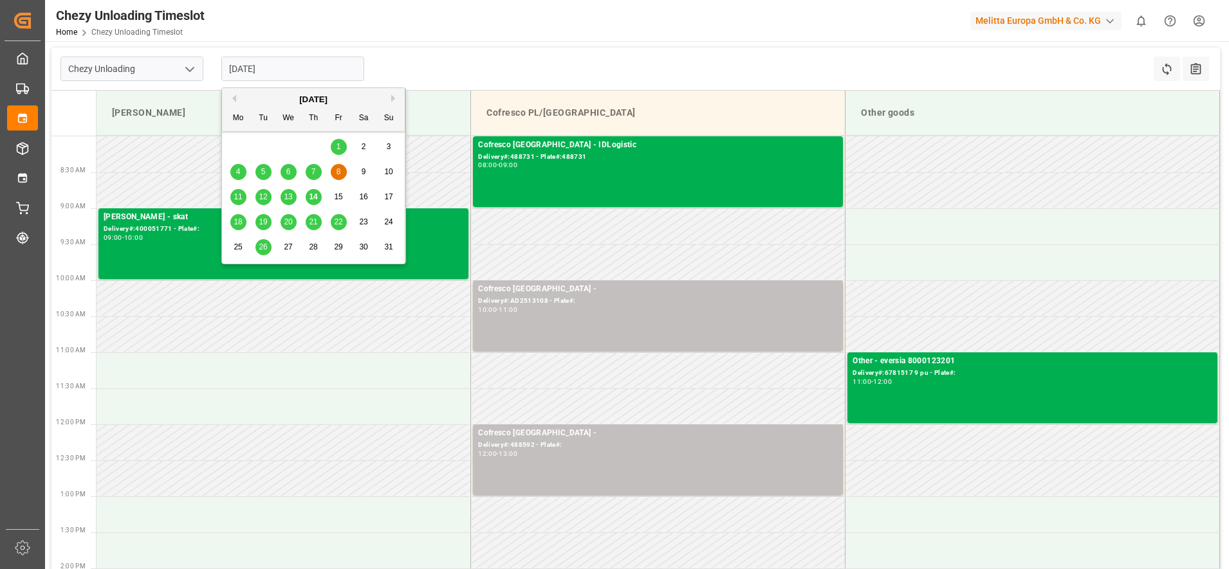
click at [285, 66] on input "[DATE]" at bounding box center [292, 69] width 143 height 24
click at [237, 196] on span "11" at bounding box center [237, 196] width 8 height 9
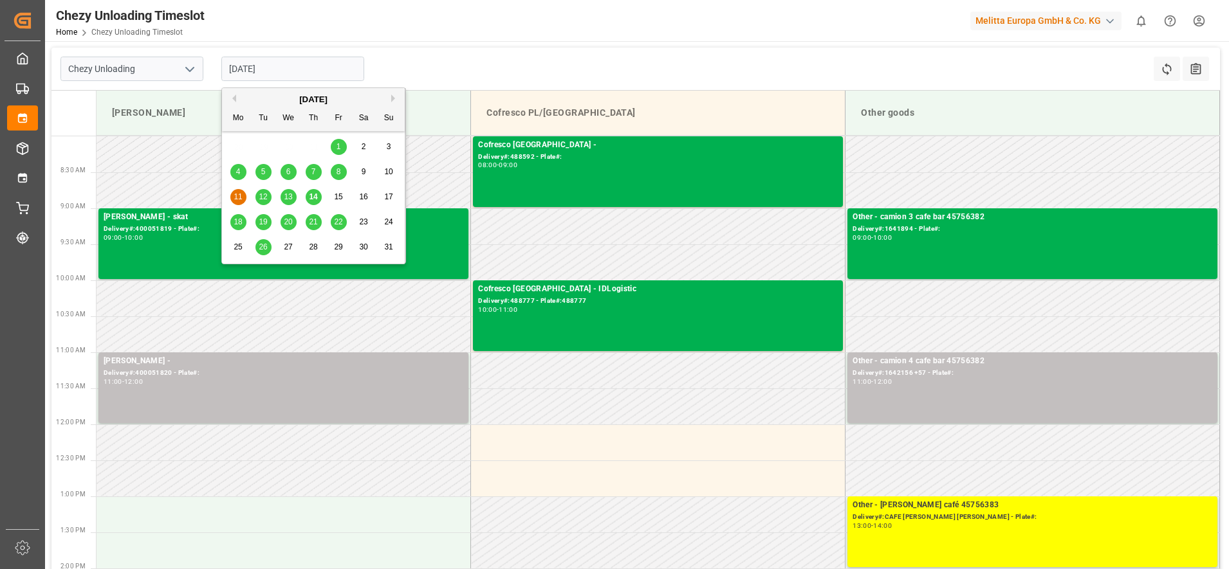
click at [295, 79] on input "[DATE]" at bounding box center [292, 69] width 143 height 24
click at [271, 198] on div "12" at bounding box center [263, 197] width 16 height 15
type input "[DATE]"
